Goal: Communication & Community: Share content

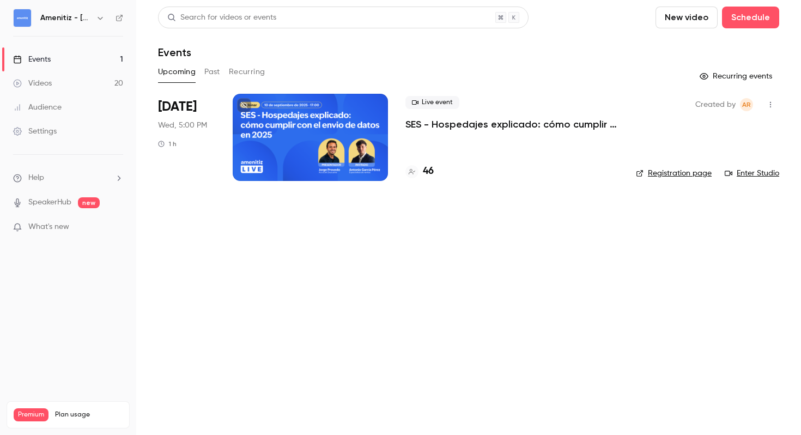
click at [103, 17] on icon "button" at bounding box center [100, 18] width 9 height 9
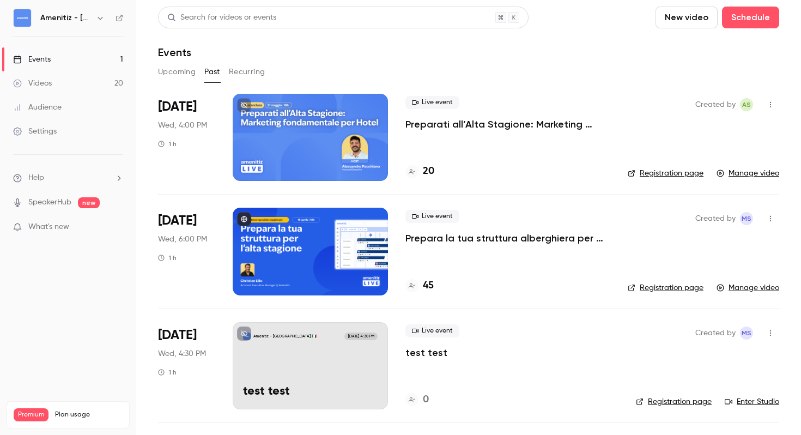
click at [182, 75] on button "Upcoming" at bounding box center [177, 71] width 38 height 17
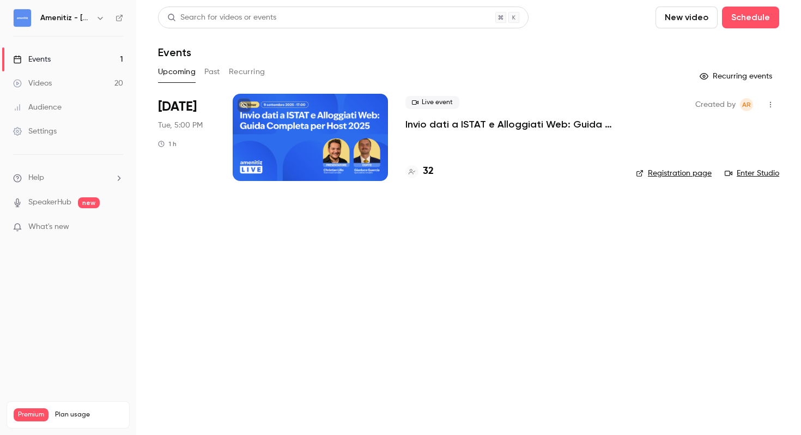
click at [526, 149] on div "Live event Invio dati a ISTAT e Alloggiati Web: Guida completa per host 2025 32" at bounding box center [511, 137] width 213 height 87
click at [753, 170] on link "Enter Studio" at bounding box center [752, 173] width 54 height 11
click at [693, 175] on link "Registration page" at bounding box center [674, 173] width 76 height 11
click at [503, 145] on div "Live event Invio dati a ISTAT e Alloggiati Web: Guida completa per host 2025 32" at bounding box center [511, 137] width 213 height 87
click at [453, 124] on p "Invio dati a ISTAT e Alloggiati Web: Guida completa per host 2025" at bounding box center [511, 124] width 213 height 13
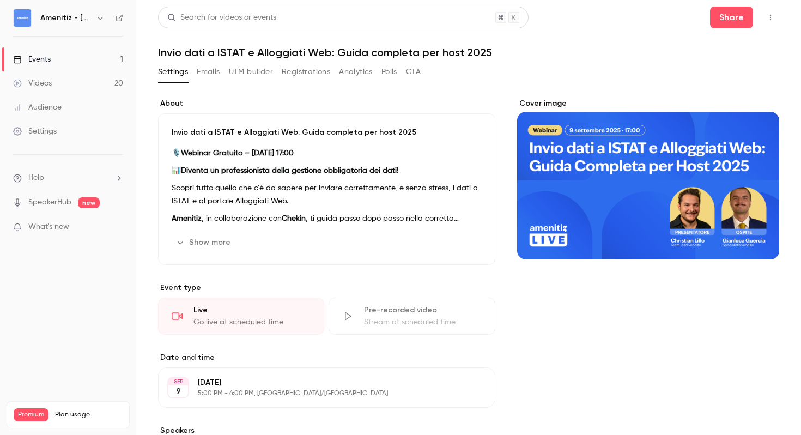
click at [762, 25] on button "button" at bounding box center [770, 17] width 17 height 17
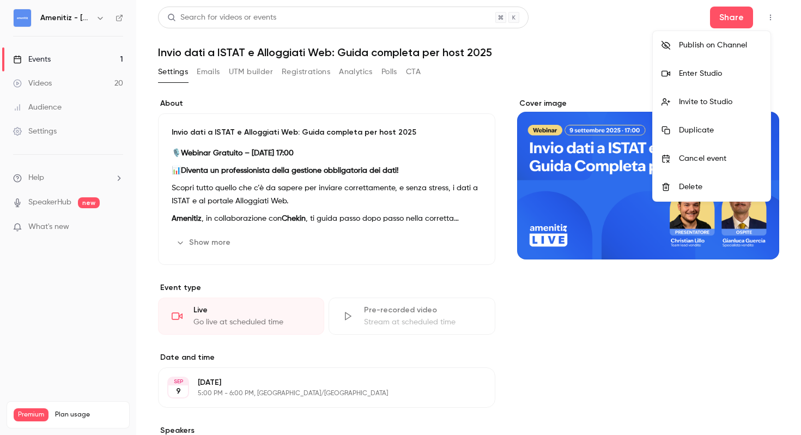
click at [715, 106] on div "Invite to Studio" at bounding box center [720, 101] width 83 height 11
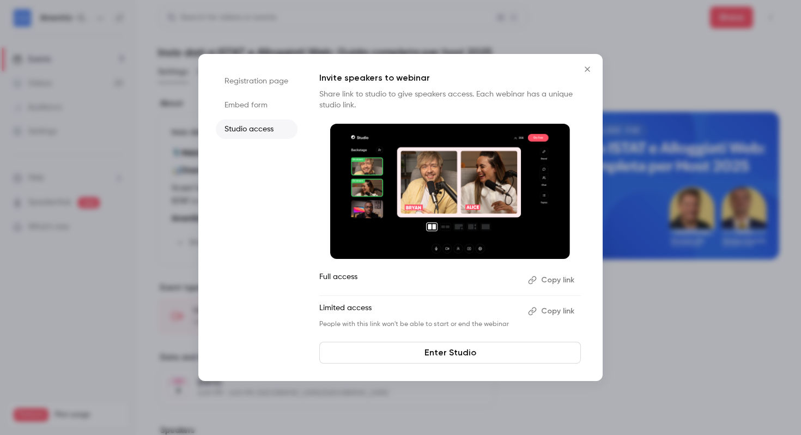
click at [561, 317] on button "Copy link" at bounding box center [551, 310] width 57 height 17
